Goal: Task Accomplishment & Management: Manage account settings

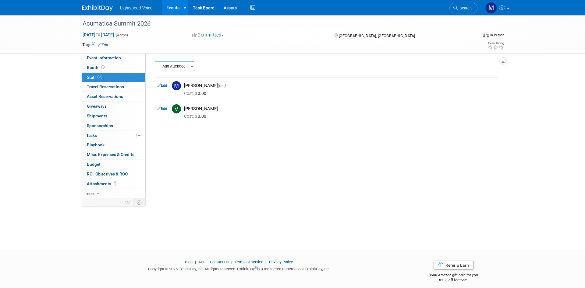
click at [175, 7] on link "Events" at bounding box center [173, 7] width 22 height 15
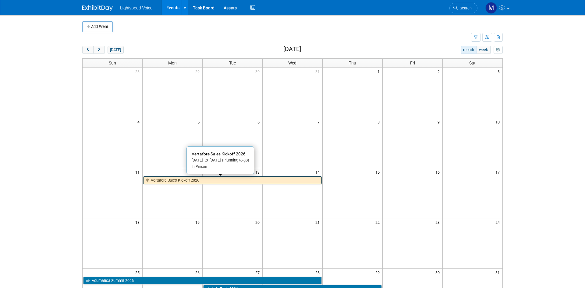
click at [220, 183] on link "Vertafore Sales Kickoff 2026" at bounding box center [232, 181] width 178 height 8
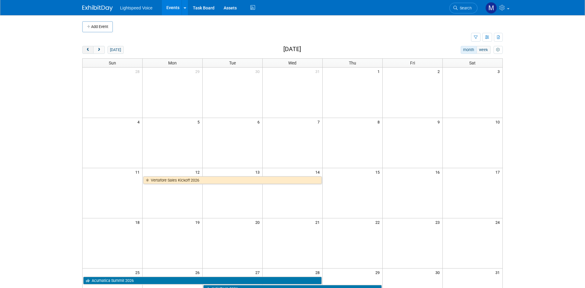
click at [88, 51] on span "prev" at bounding box center [88, 50] width 5 height 4
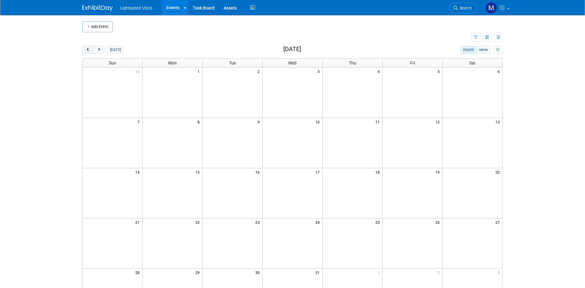
click at [88, 51] on span "prev" at bounding box center [88, 50] width 5 height 4
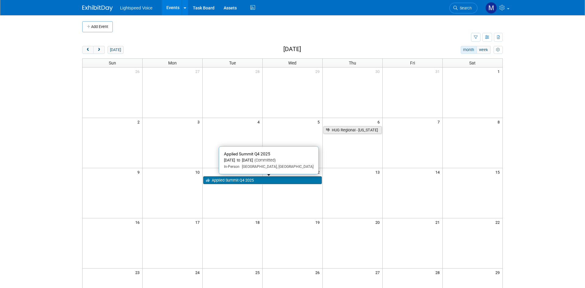
click at [262, 181] on link "Applied Summit Q4 2025" at bounding box center [262, 181] width 118 height 8
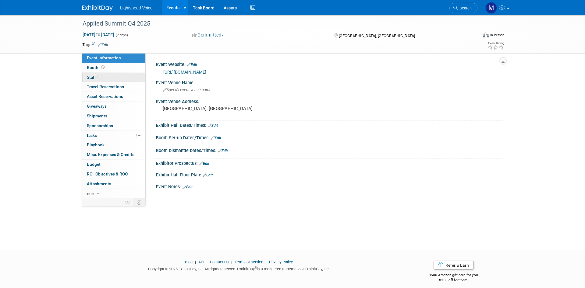
click at [94, 77] on span "Staff 1" at bounding box center [94, 77] width 15 height 5
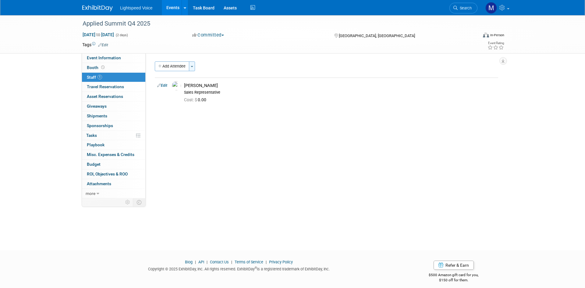
click at [193, 67] on span "button" at bounding box center [192, 66] width 2 height 1
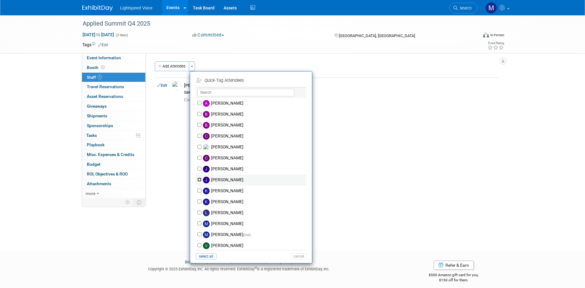
click at [200, 182] on input "Joel Poythress" at bounding box center [199, 180] width 4 height 4
checkbox input "true"
click at [173, 67] on button "Add Attendee" at bounding box center [172, 67] width 34 height 10
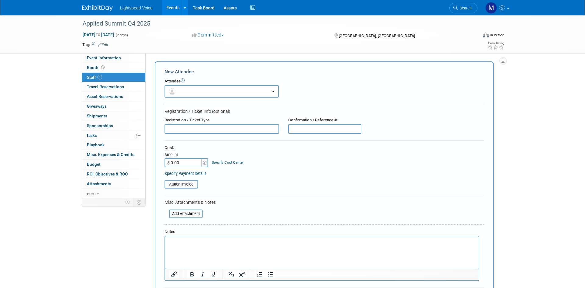
click at [521, 100] on div "Applied Summit Q4 2025 Nov 11, 2025 to Nov 12, 2025 (2 days) Nov 11, 2025 to No…" at bounding box center [292, 191] width 585 height 353
click at [91, 77] on span "Staff 1" at bounding box center [94, 77] width 15 height 5
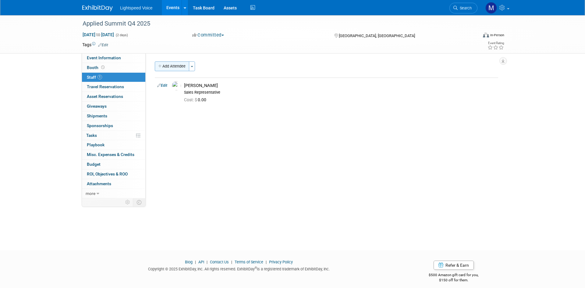
click at [175, 64] on button "Add Attendee" at bounding box center [172, 67] width 34 height 10
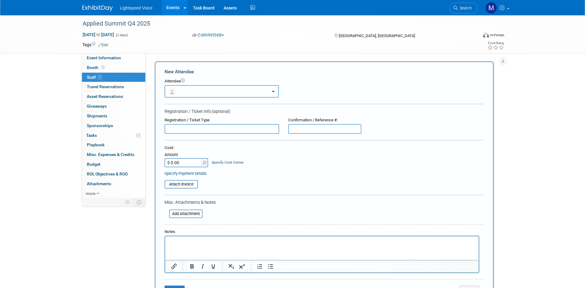
click at [195, 90] on button "button" at bounding box center [221, 91] width 114 height 12
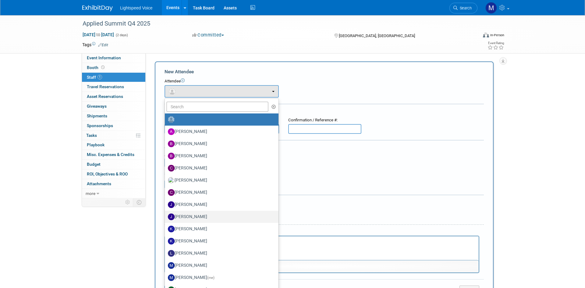
click at [198, 218] on label "Joel Poythress" at bounding box center [220, 217] width 104 height 10
click at [166, 218] on input "Joel Poythress" at bounding box center [164, 216] width 4 height 4
select select "d1ae192c-ad54-461b-bcfa-04527477f9ce"
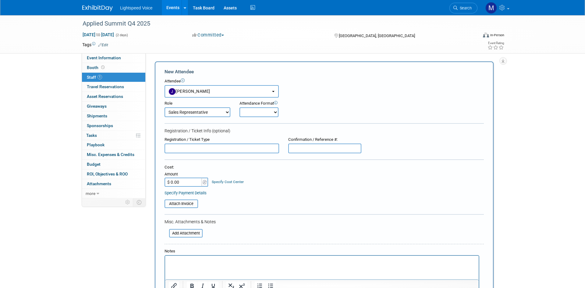
click at [164, 108] on select "Demonstrator Host Planner Presenter Sales Representative Set-up/Dismantle Crew …" at bounding box center [197, 113] width 66 height 10
select select "2"
click option "Team Lead" at bounding box center [0, 0] width 0 height 0
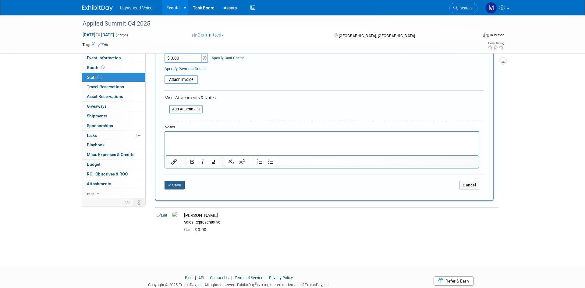
click at [179, 186] on button "Save" at bounding box center [174, 185] width 20 height 9
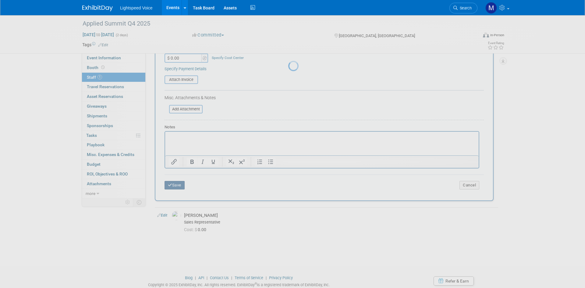
scroll to position [5, 0]
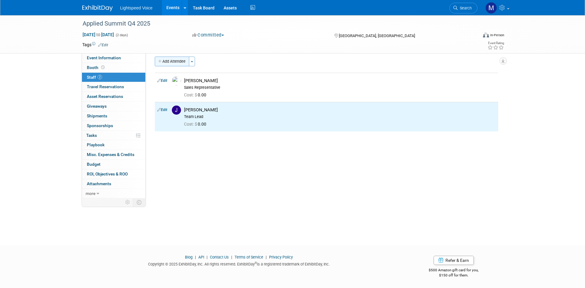
click at [169, 62] on button "Add Attendee" at bounding box center [172, 62] width 34 height 10
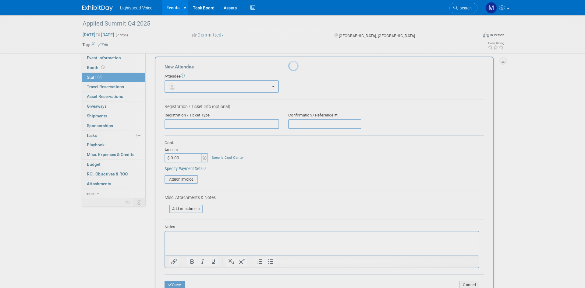
scroll to position [0, 0]
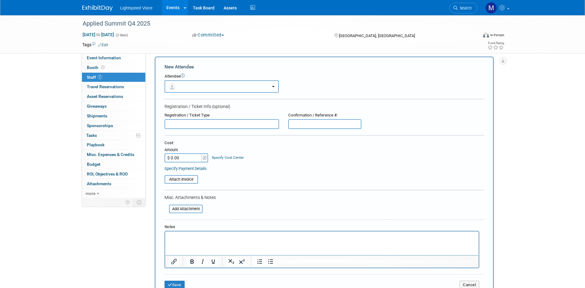
click at [273, 86] on b "button" at bounding box center [273, 86] width 2 height 1
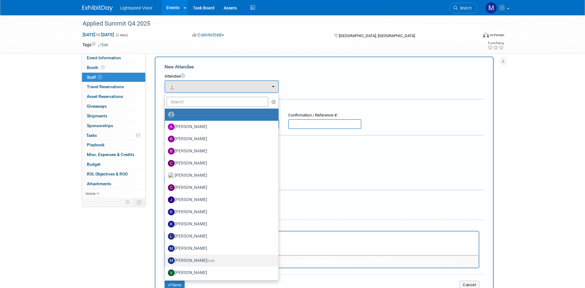
click at [194, 259] on label "Marc Magliano (me)" at bounding box center [220, 261] width 104 height 10
click at [166, 259] on input "Marc Magliano (me)" at bounding box center [164, 260] width 4 height 4
select select "0d94bdda-064a-4e61-b85c-1ddf751b820e"
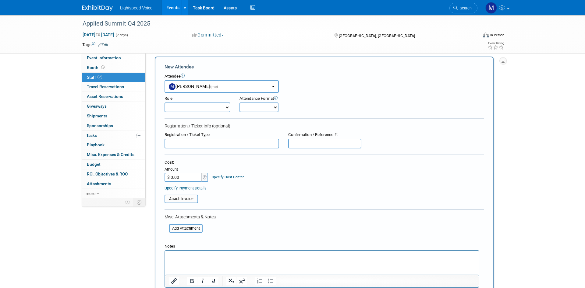
click at [164, 103] on select "Demonstrator Host Planner Presenter Sales Representative Set-up/Dismantle Crew …" at bounding box center [197, 108] width 66 height 10
select select "2"
click option "Team Lead" at bounding box center [0, 0] width 0 height 0
click at [273, 87] on b "button" at bounding box center [273, 86] width 2 height 1
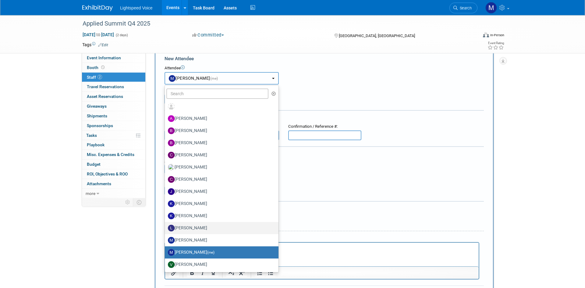
scroll to position [5, 0]
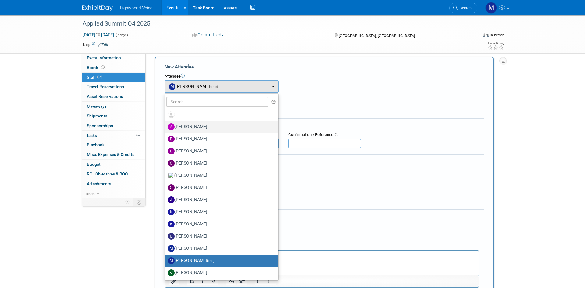
click at [198, 127] on label "Andrew Chlebina" at bounding box center [220, 127] width 104 height 10
click at [166, 127] on input "Andrew Chlebina" at bounding box center [164, 126] width 4 height 4
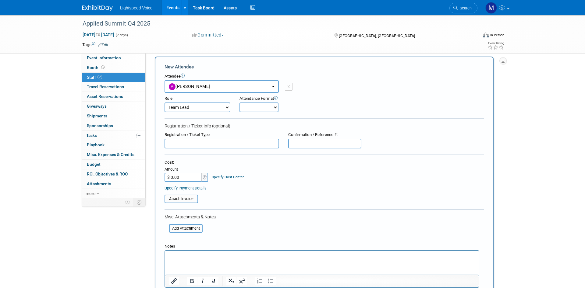
select select "761f50e4-8309-4749-8deb-273fc1dbc8cc"
select select "4"
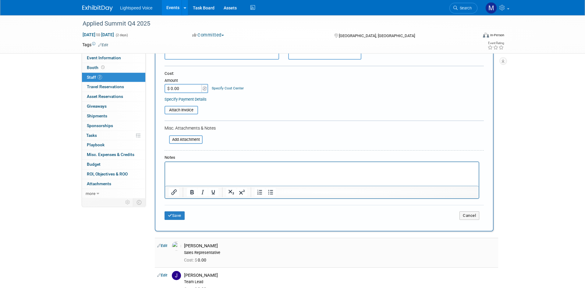
scroll to position [98, 0]
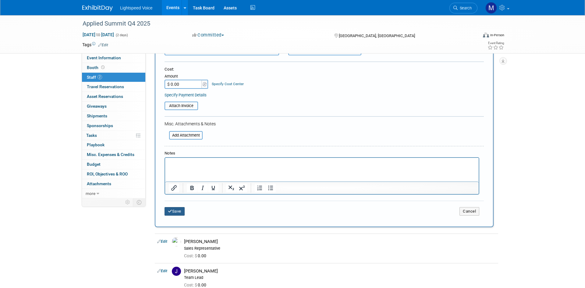
click at [181, 213] on button "Save" at bounding box center [174, 211] width 20 height 9
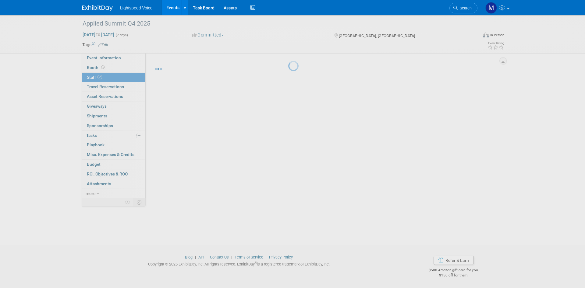
scroll to position [5, 0]
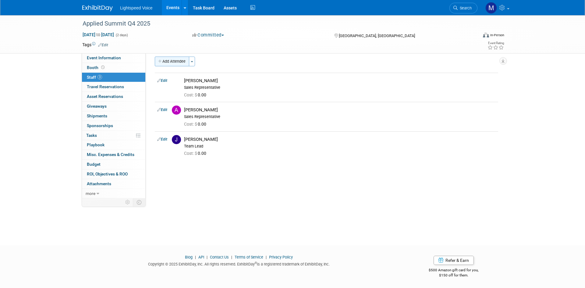
click at [171, 60] on button "Add Attendee" at bounding box center [172, 62] width 34 height 10
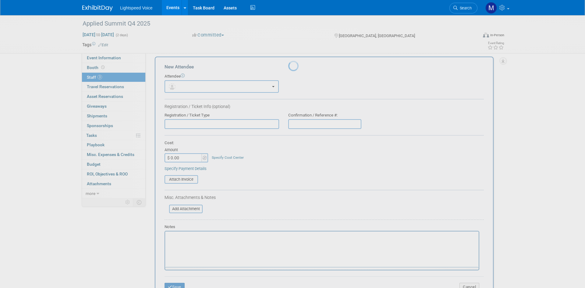
scroll to position [0, 0]
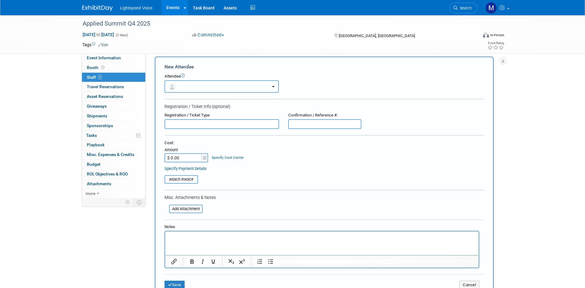
click at [263, 85] on button "button" at bounding box center [221, 86] width 114 height 12
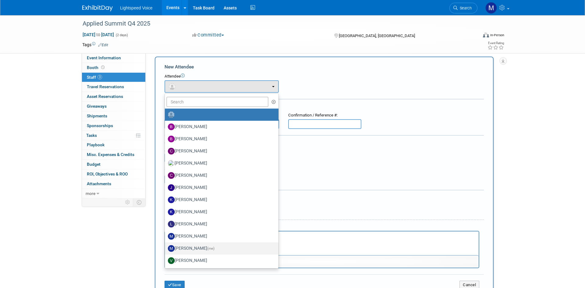
click at [196, 248] on label "Marc Magliano (me)" at bounding box center [220, 249] width 104 height 10
click at [166, 248] on input "Marc Magliano (me)" at bounding box center [164, 248] width 4 height 4
select select "0d94bdda-064a-4e61-b85c-1ddf751b820e"
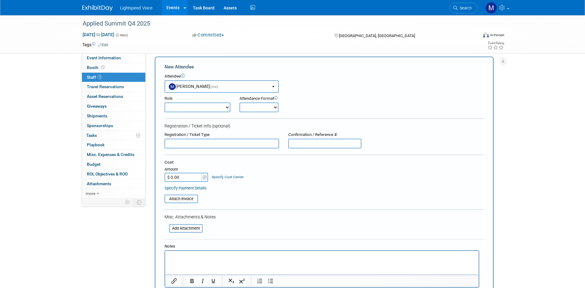
click at [164, 103] on select "Demonstrator Host Planner Presenter Sales Representative Set-up/Dismantle Crew …" at bounding box center [197, 108] width 66 height 10
select select "2"
click option "Team Lead" at bounding box center [0, 0] width 0 height 0
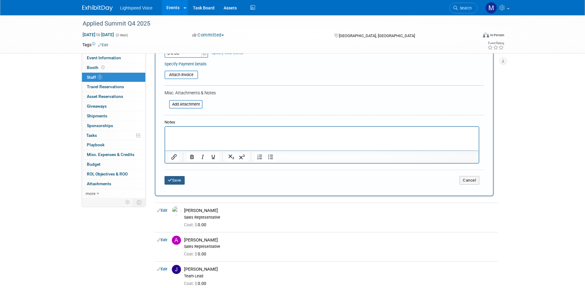
click at [177, 179] on button "Save" at bounding box center [174, 180] width 20 height 9
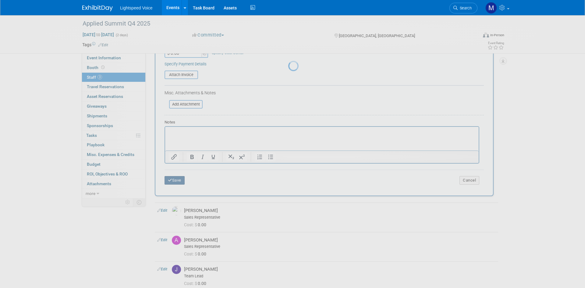
scroll to position [5, 0]
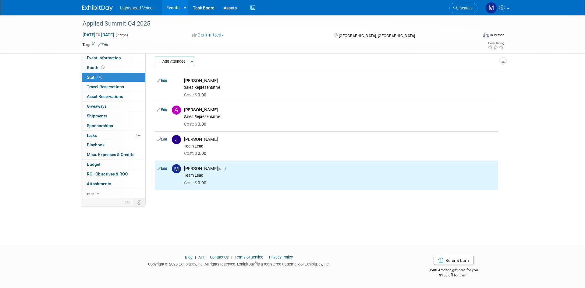
click at [58, 187] on div "Applied Summit Q4 2025 Nov 11, 2025 to Nov 12, 2025 (2 days) Nov 11, 2025 to No…" at bounding box center [292, 122] width 585 height 224
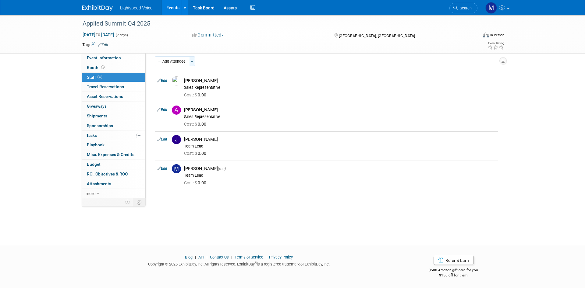
click at [190, 60] on button "Toggle Dropdown" at bounding box center [192, 62] width 6 height 10
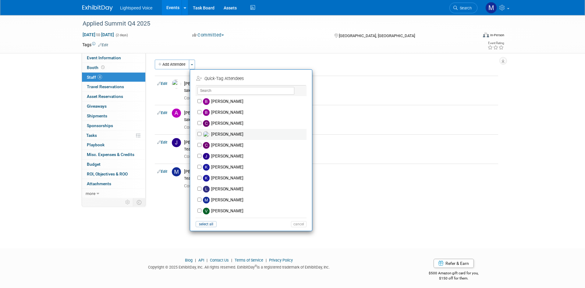
scroll to position [0, 0]
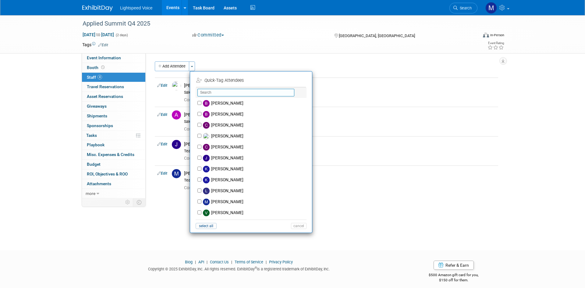
click at [213, 92] on input "text" at bounding box center [245, 93] width 97 height 8
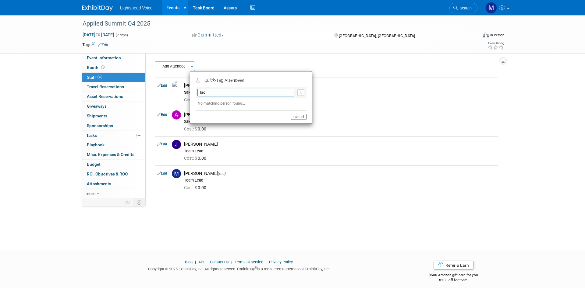
type input "lac"
click at [296, 118] on button "cancel" at bounding box center [299, 117] width 16 height 6
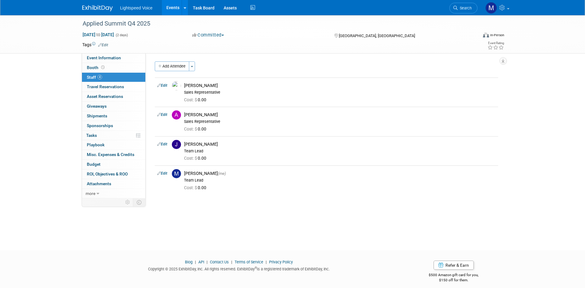
click at [306, 222] on div "Applied Summit Q4 2025 Nov 11, 2025 to Nov 12, 2025 (2 days) Nov 11, 2025 to No…" at bounding box center [292, 127] width 585 height 224
click at [58, 74] on div "Applied Summit Q4 2025 Nov 11, 2025 to Nov 12, 2025 (2 days) Nov 11, 2025 to No…" at bounding box center [292, 127] width 585 height 224
